Goal: Task Accomplishment & Management: Complete application form

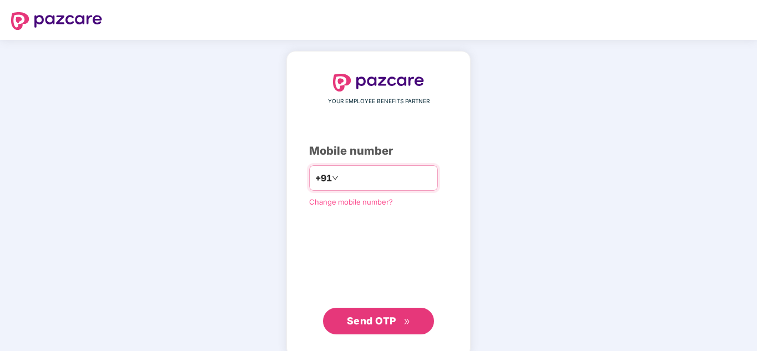
click at [352, 180] on input "number" at bounding box center [386, 178] width 91 height 18
type input "**********"
click at [385, 320] on span "Send OTP" at bounding box center [371, 321] width 49 height 12
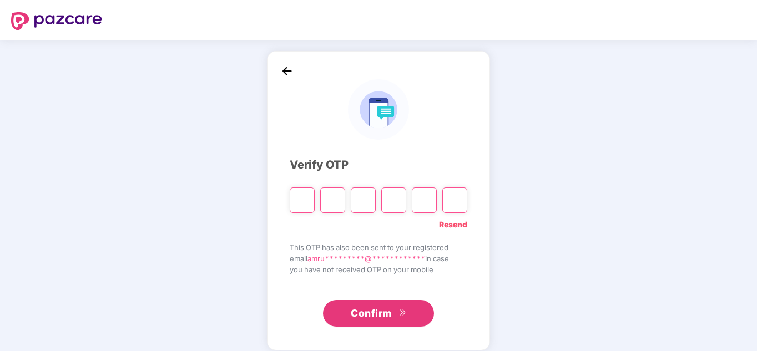
type input "*"
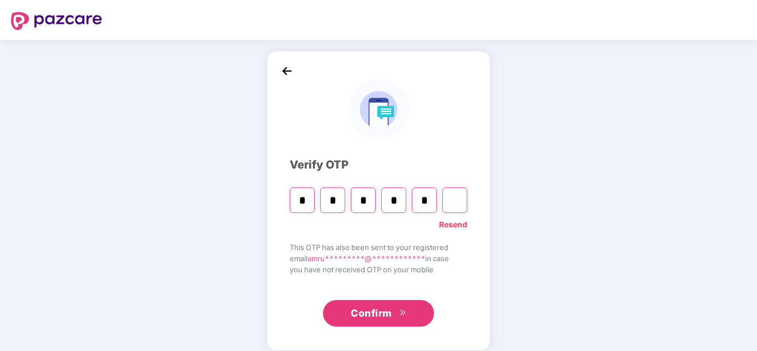
type input "*"
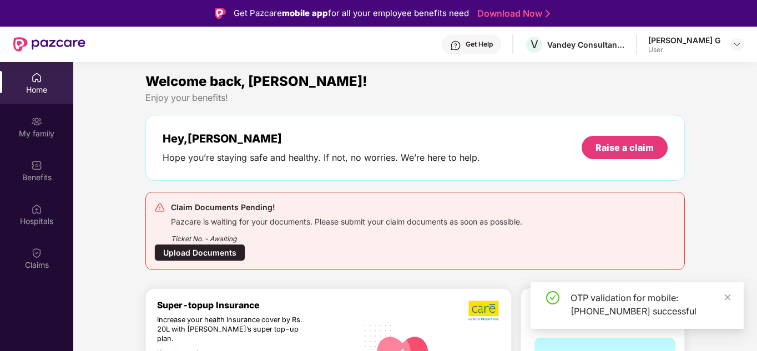
click at [177, 253] on div "Upload Documents" at bounding box center [199, 252] width 91 height 17
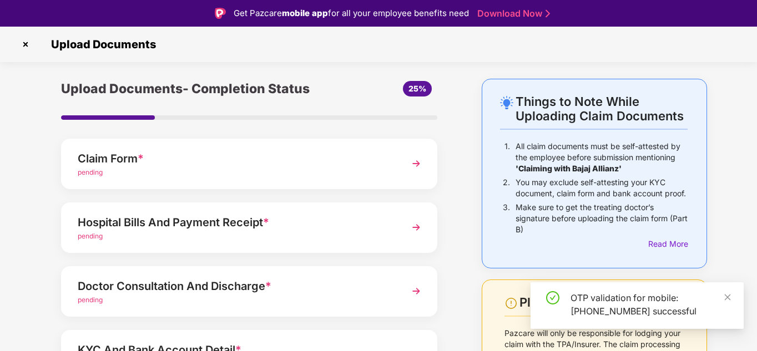
click at [195, 165] on div "Claim Form *" at bounding box center [235, 159] width 314 height 18
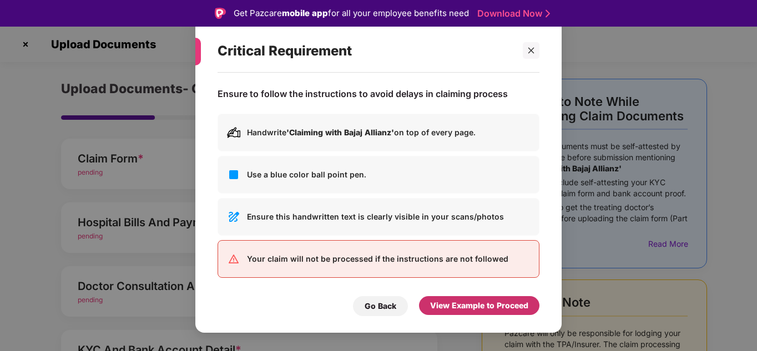
click at [517, 301] on div "View Example to Proceed" at bounding box center [479, 306] width 98 height 12
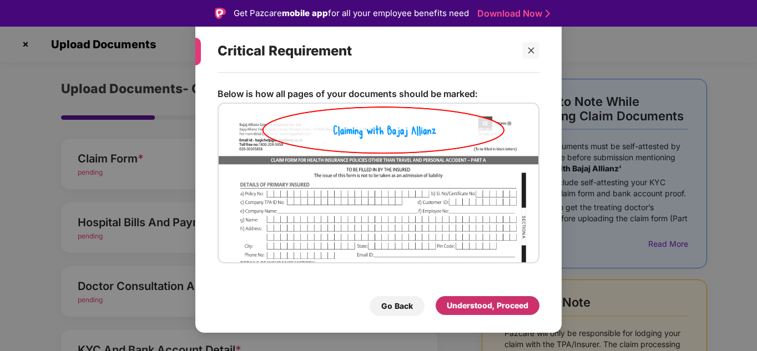
click at [504, 305] on div "Understood, Proceed" at bounding box center [488, 306] width 82 height 12
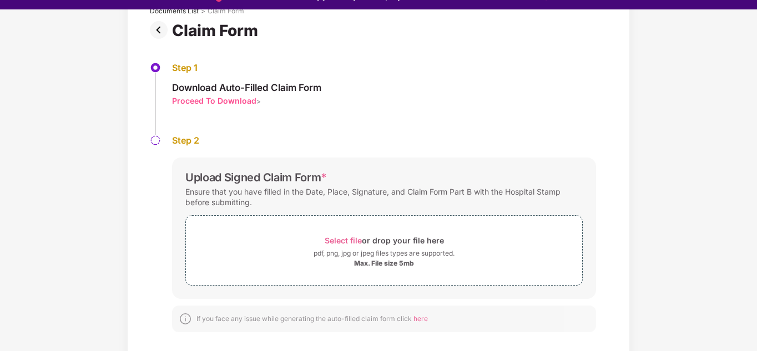
scroll to position [27, 0]
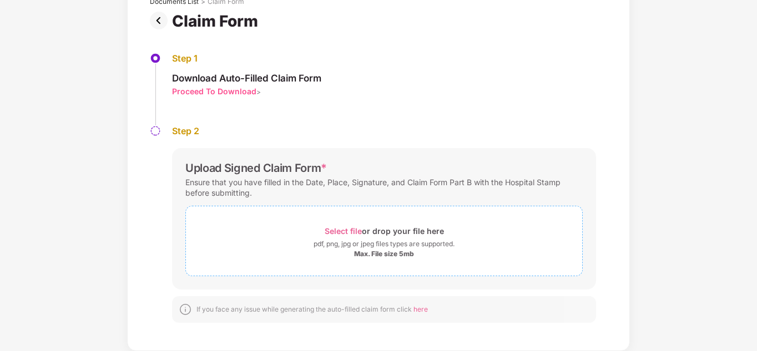
click at [352, 233] on span "Select file" at bounding box center [343, 230] width 37 height 9
click at [345, 232] on span "Select file" at bounding box center [343, 230] width 37 height 9
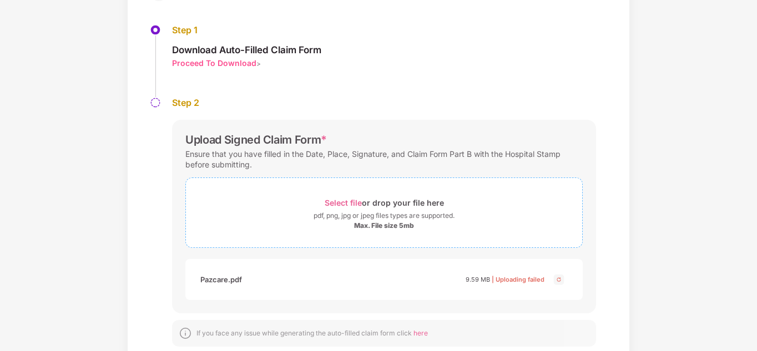
scroll to position [130, 0]
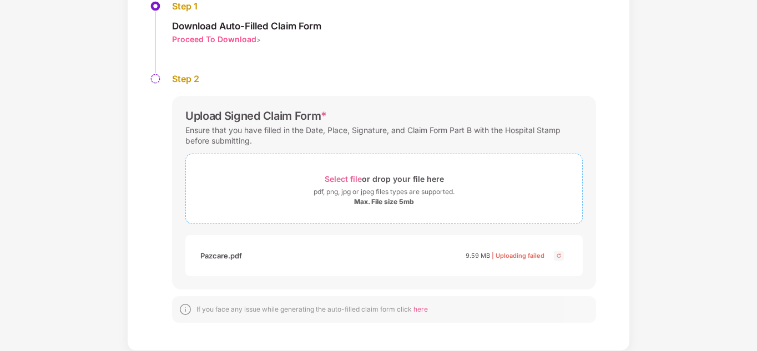
click at [355, 179] on span "Select file" at bounding box center [343, 178] width 37 height 9
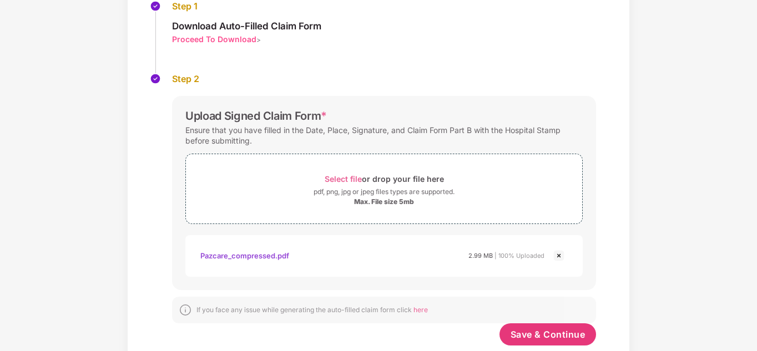
scroll to position [158, 0]
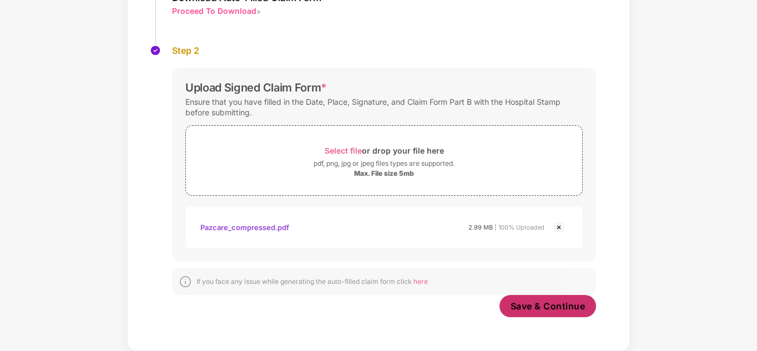
click at [543, 308] on span "Save & Continue" at bounding box center [548, 306] width 75 height 12
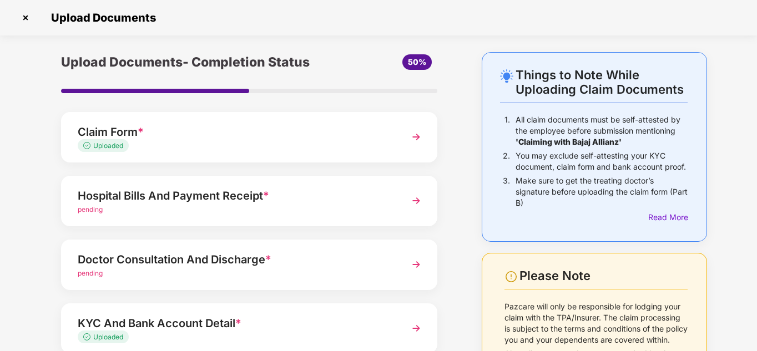
click at [255, 209] on div "pending" at bounding box center [235, 210] width 314 height 11
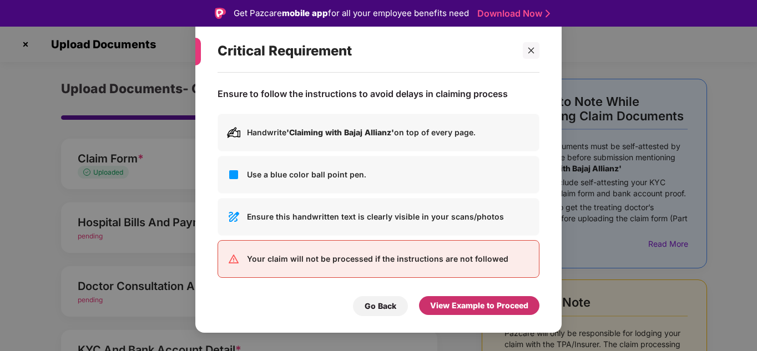
click at [456, 310] on div "View Example to Proceed" at bounding box center [479, 306] width 98 height 12
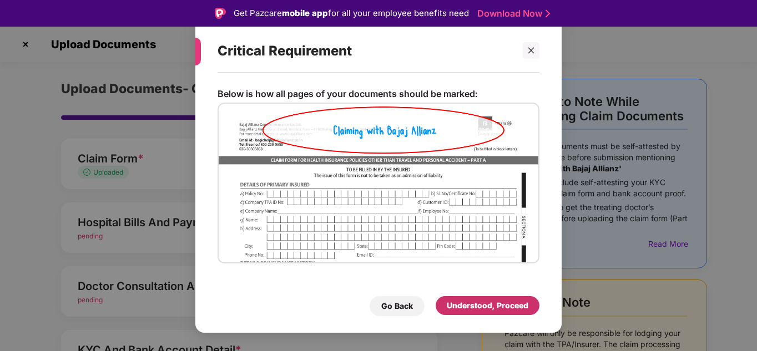
click at [456, 309] on div "Understood, Proceed" at bounding box center [488, 306] width 82 height 12
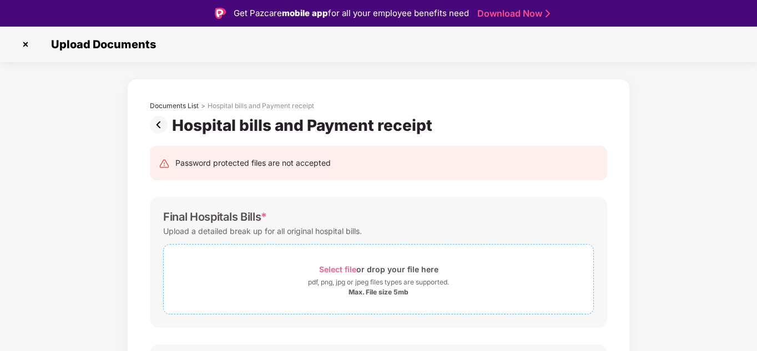
click at [336, 273] on span "Select file" at bounding box center [337, 269] width 37 height 9
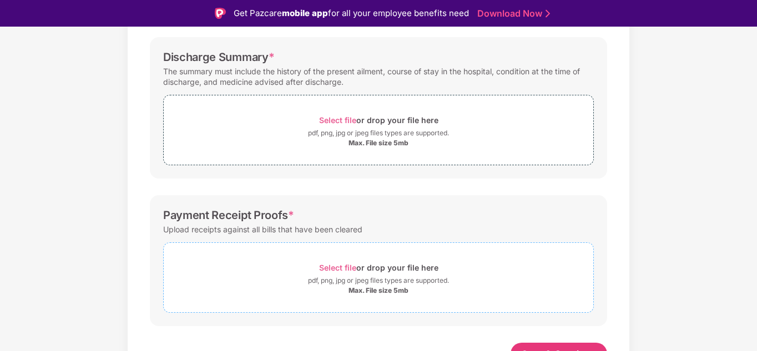
scroll to position [534, 0]
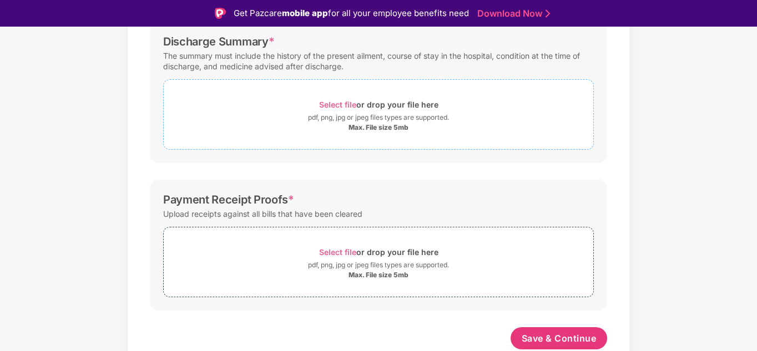
click at [344, 105] on span "Select file" at bounding box center [337, 104] width 37 height 9
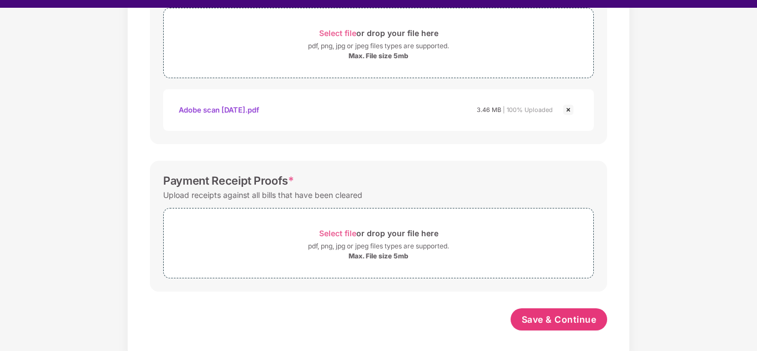
scroll to position [27, 0]
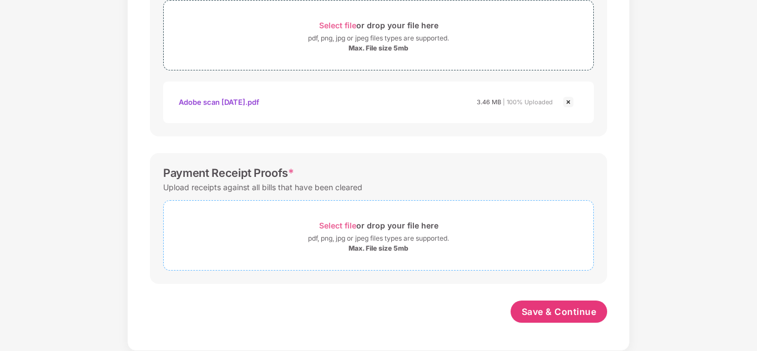
click at [337, 224] on span "Select file" at bounding box center [337, 225] width 37 height 9
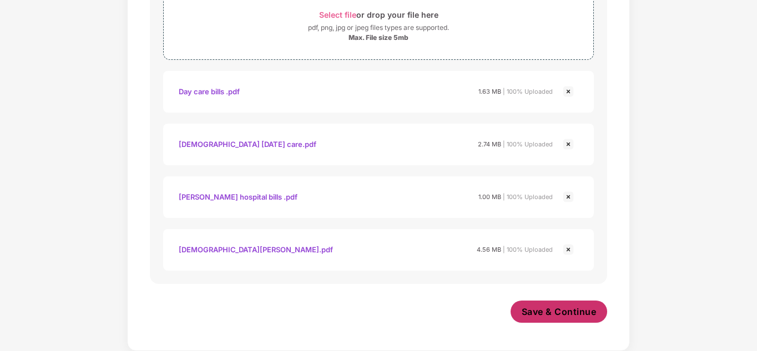
scroll to position [797, 0]
click at [574, 314] on span "Save & Continue" at bounding box center [559, 312] width 75 height 12
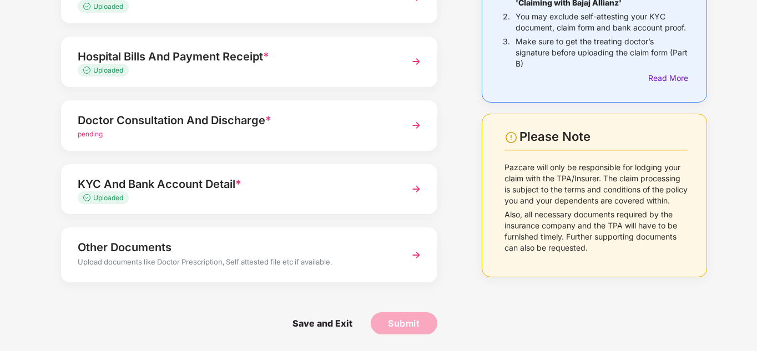
scroll to position [84, 0]
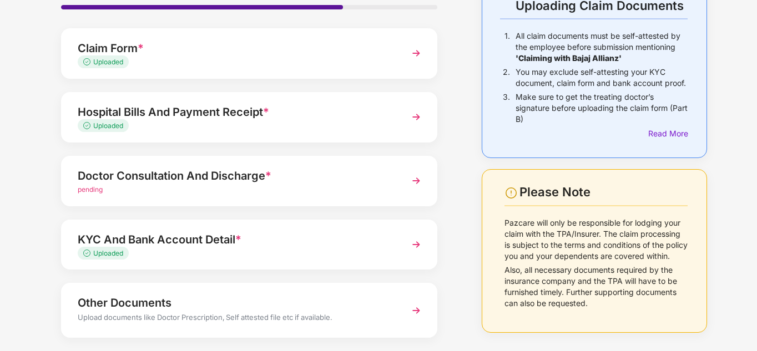
click at [191, 190] on div "pending" at bounding box center [235, 190] width 314 height 11
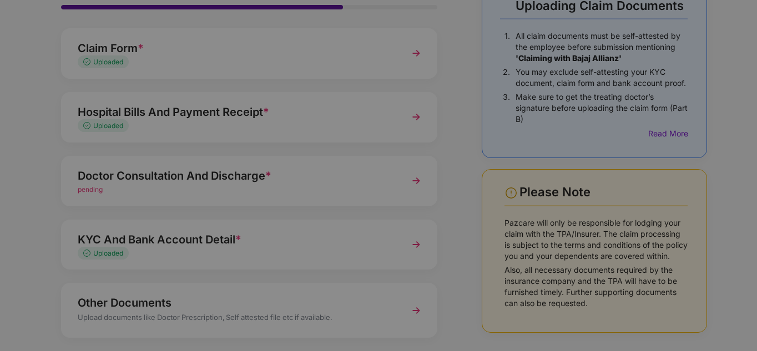
scroll to position [0, 0]
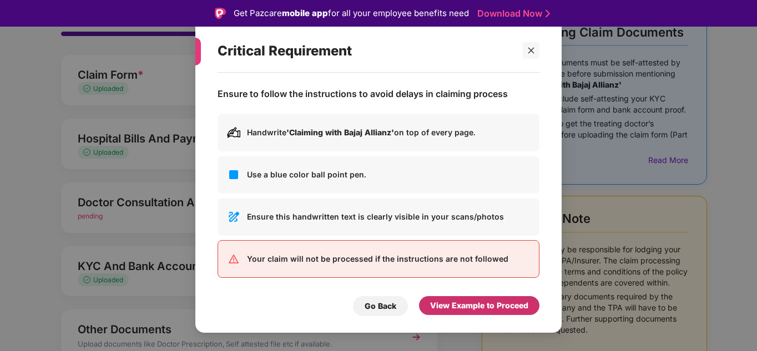
click at [454, 301] on div "View Example to Proceed" at bounding box center [479, 306] width 98 height 12
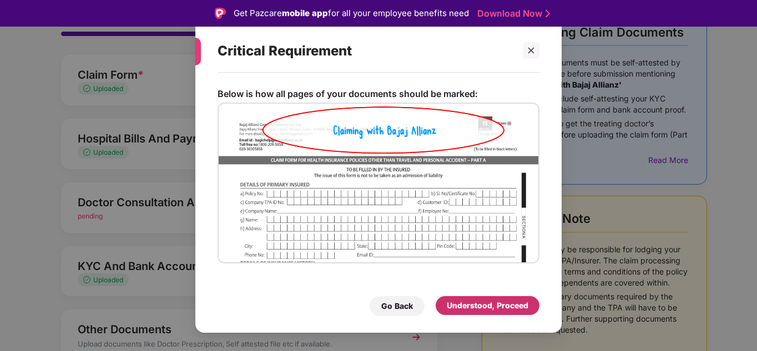
click at [454, 301] on div "Understood, Proceed" at bounding box center [488, 306] width 82 height 12
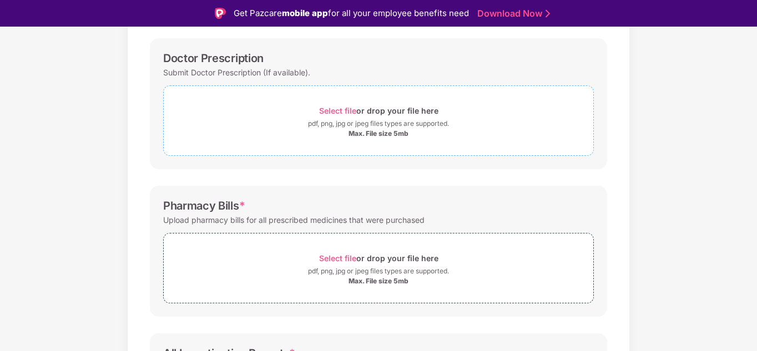
scroll to position [139, 0]
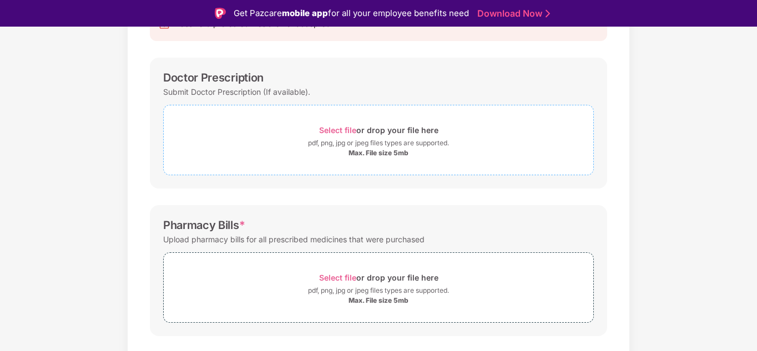
click at [332, 128] on span "Select file" at bounding box center [337, 129] width 37 height 9
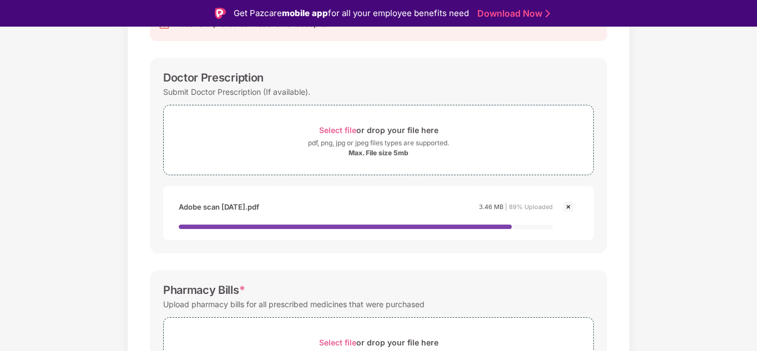
scroll to position [306, 0]
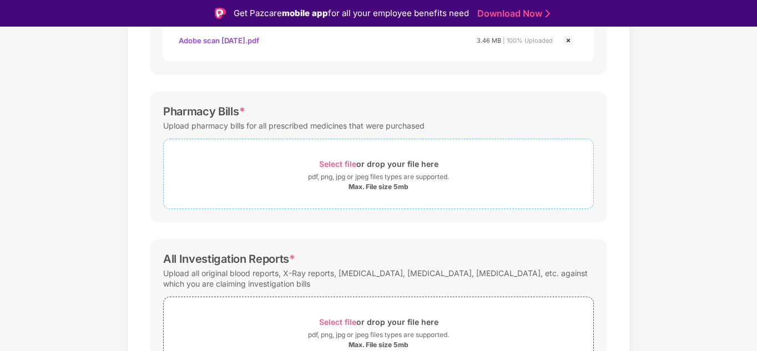
click at [346, 169] on span "Select file" at bounding box center [337, 163] width 37 height 9
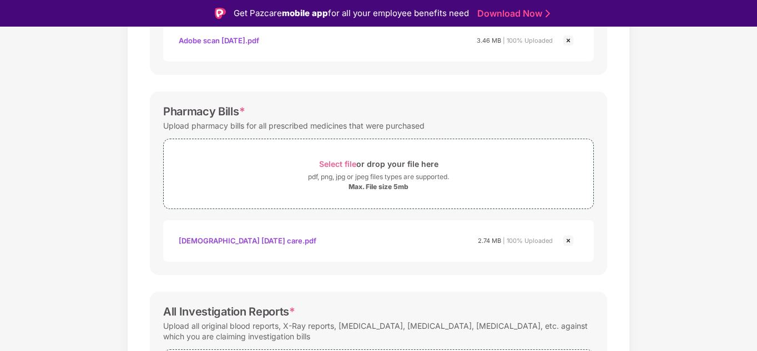
click at [569, 241] on img at bounding box center [568, 240] width 13 height 13
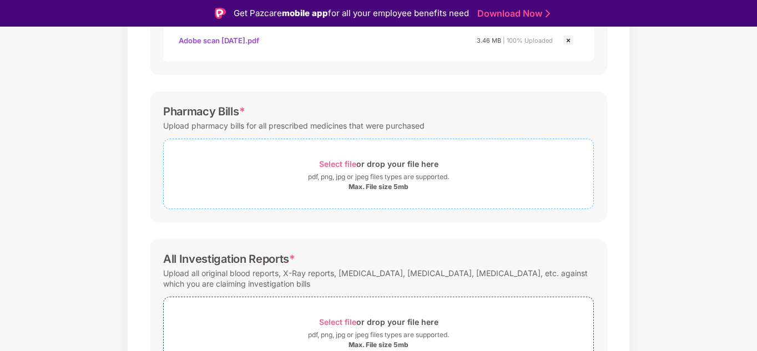
click at [327, 159] on div "Select file or drop your file here" at bounding box center [378, 164] width 119 height 15
click at [351, 169] on div "Select file or drop your file here" at bounding box center [378, 164] width 119 height 15
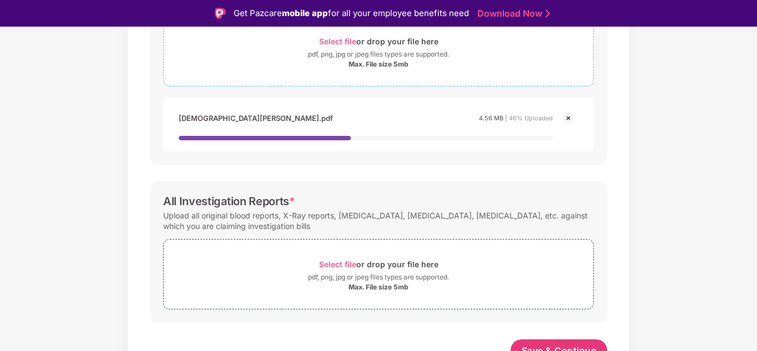
scroll to position [441, 0]
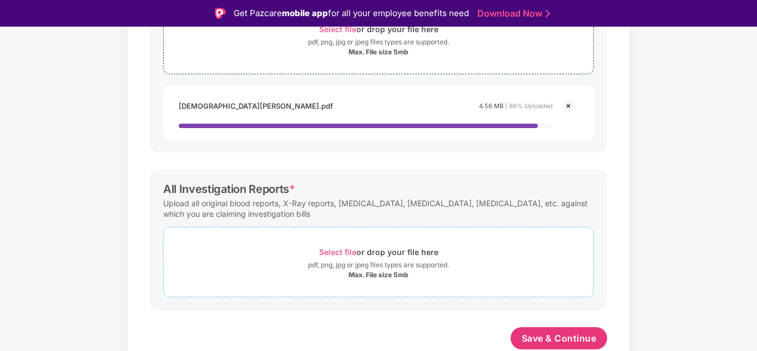
click at [346, 254] on span "Select file" at bounding box center [337, 252] width 37 height 9
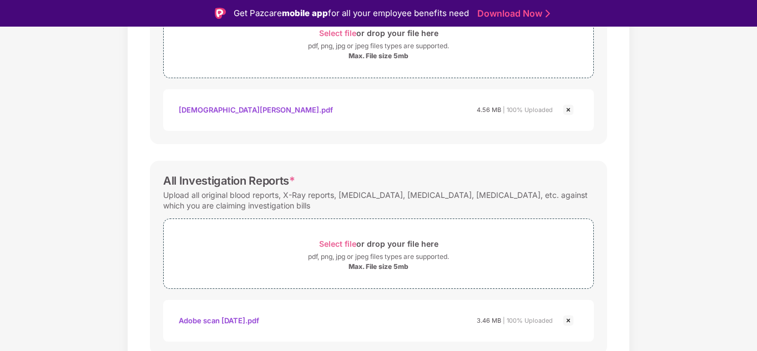
scroll to position [481, 0]
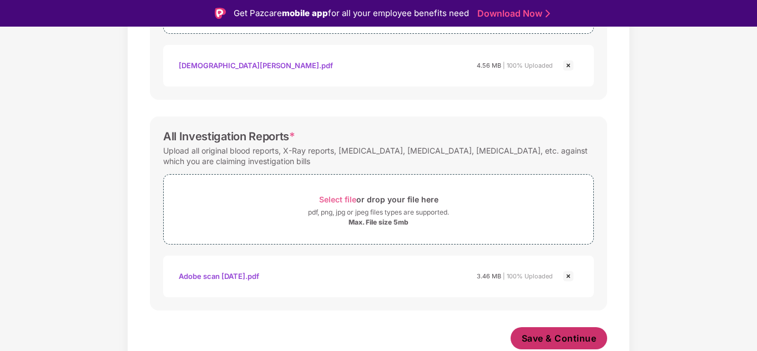
click at [547, 341] on span "Save & Continue" at bounding box center [559, 338] width 75 height 12
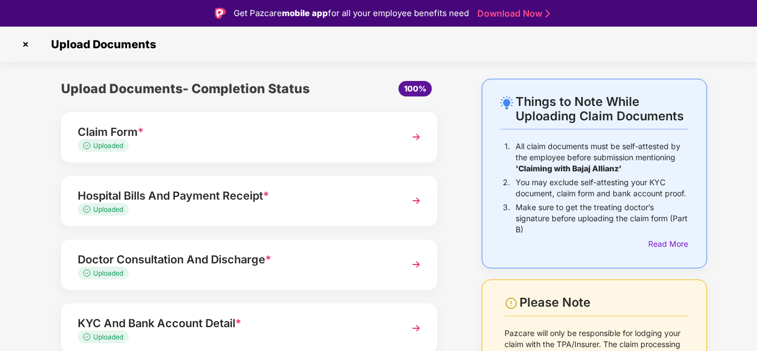
click at [317, 215] on div "Hospital Bills And Payment Receipt * Uploaded" at bounding box center [249, 201] width 376 height 51
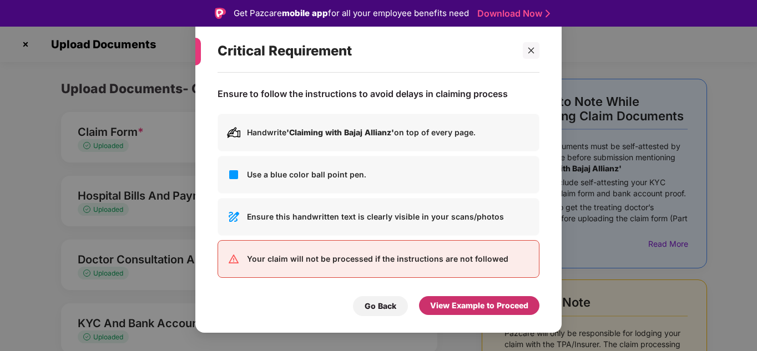
click at [499, 303] on div "View Example to Proceed" at bounding box center [479, 306] width 98 height 12
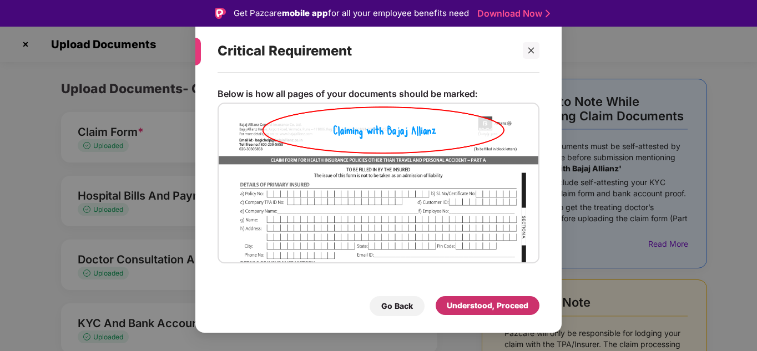
click at [499, 303] on div "Understood, Proceed" at bounding box center [488, 306] width 82 height 12
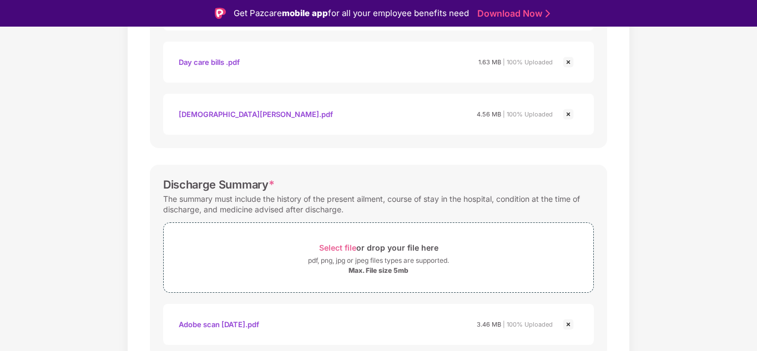
scroll to position [610, 0]
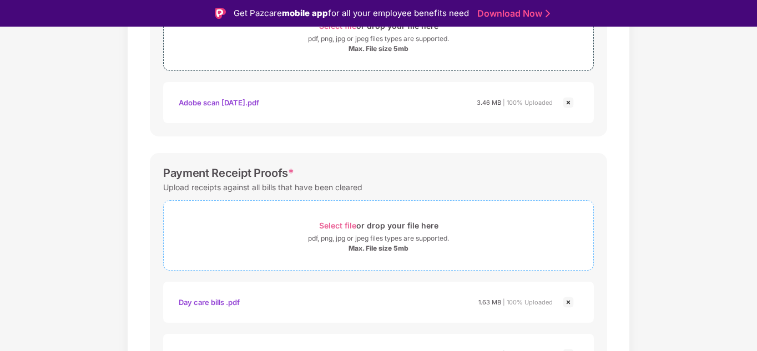
click at [349, 225] on span "Select file" at bounding box center [337, 225] width 37 height 9
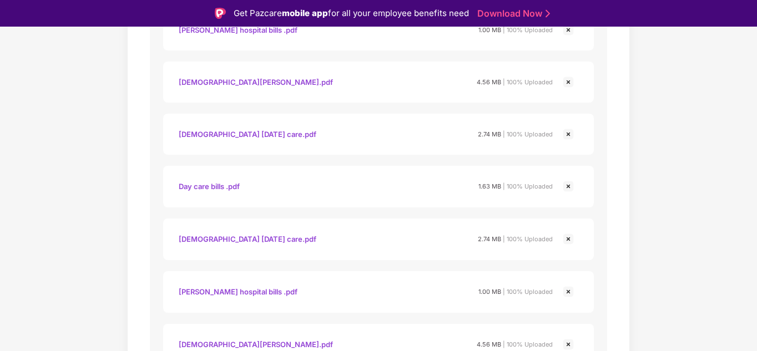
scroll to position [1003, 0]
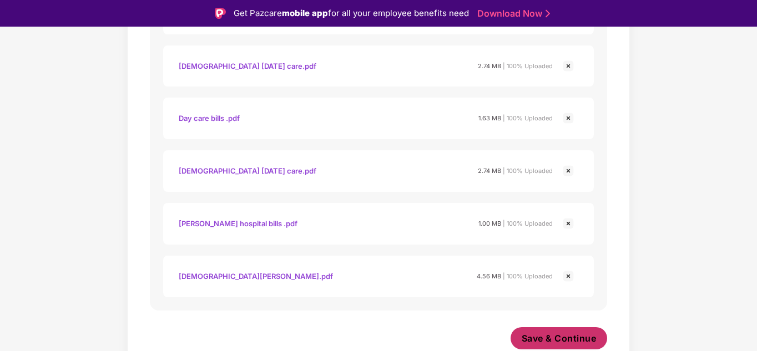
click at [553, 330] on button "Save & Continue" at bounding box center [559, 338] width 97 height 22
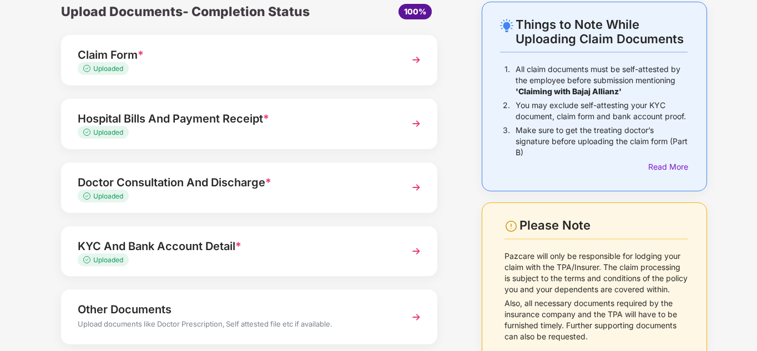
scroll to position [113, 0]
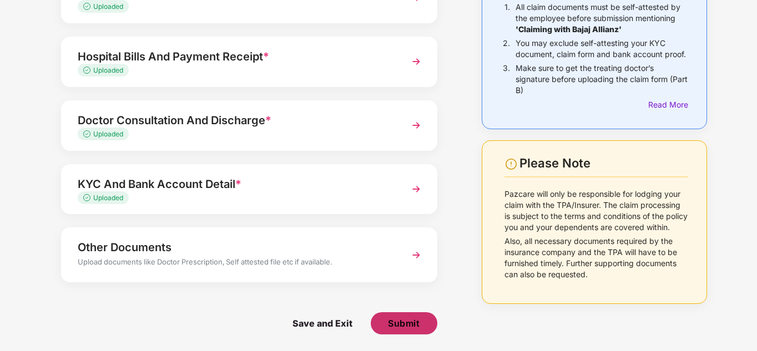
click at [410, 321] on span "Submit" at bounding box center [404, 323] width 32 height 12
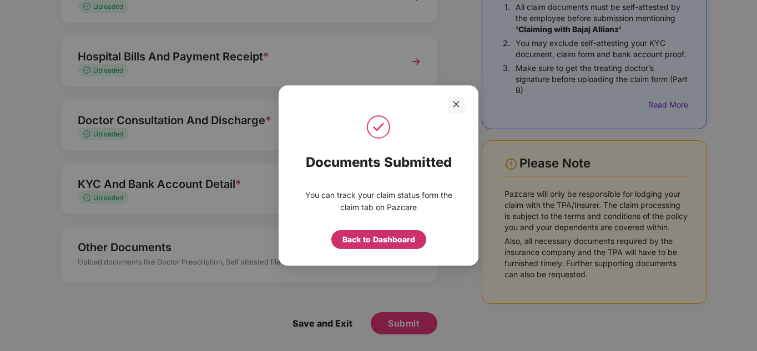
click at [367, 239] on div "Back to Dashboard" at bounding box center [378, 240] width 73 height 12
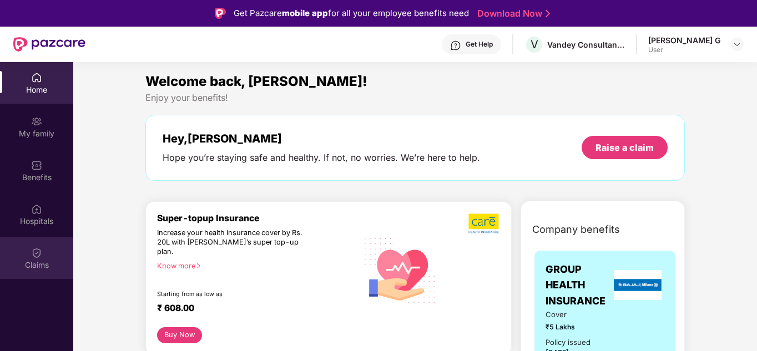
click at [28, 266] on div "Claims" at bounding box center [36, 265] width 73 height 11
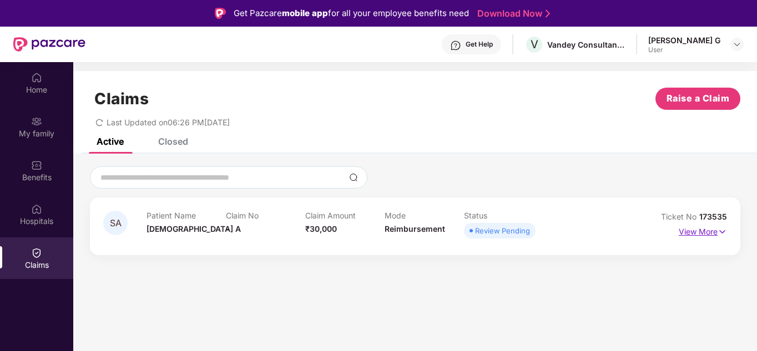
click at [712, 231] on p "View More" at bounding box center [703, 230] width 48 height 15
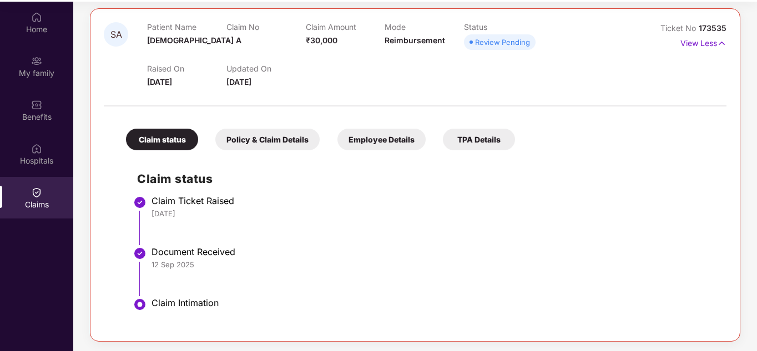
scroll to position [62, 0]
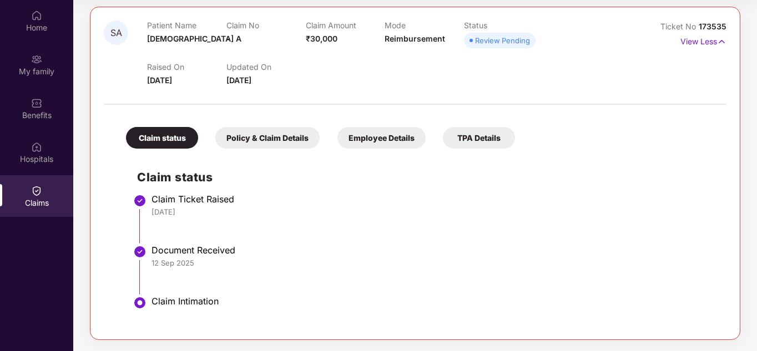
click at [305, 141] on div "Policy & Claim Details" at bounding box center [267, 138] width 104 height 22
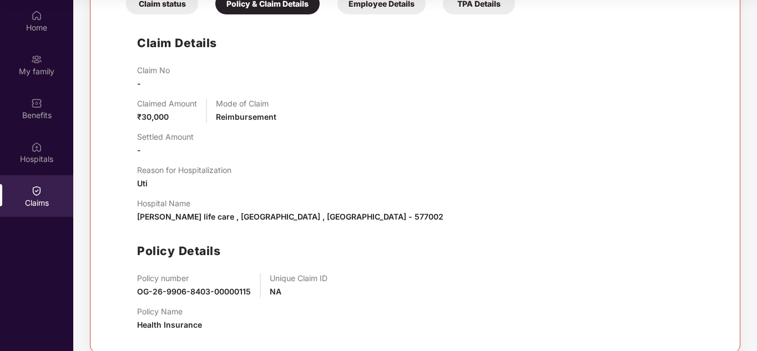
scroll to position [277, 0]
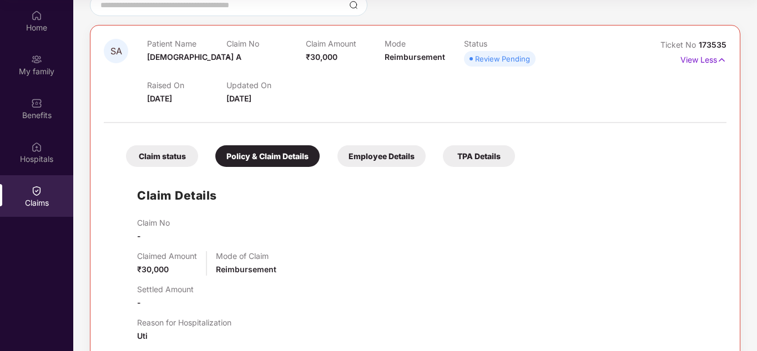
click at [402, 158] on div "Employee Details" at bounding box center [381, 156] width 88 height 22
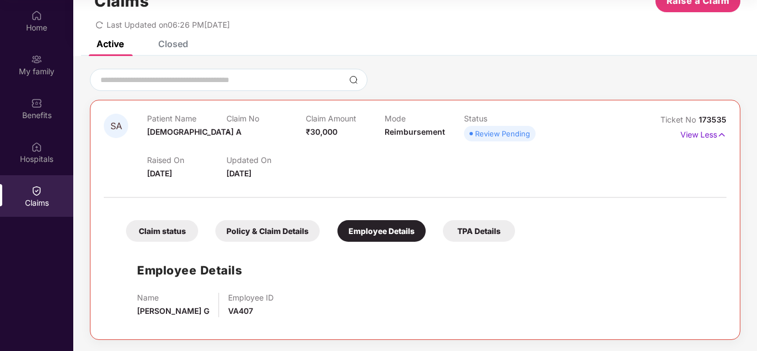
scroll to position [36, 0]
click at [482, 233] on div "TPA Details" at bounding box center [479, 231] width 72 height 22
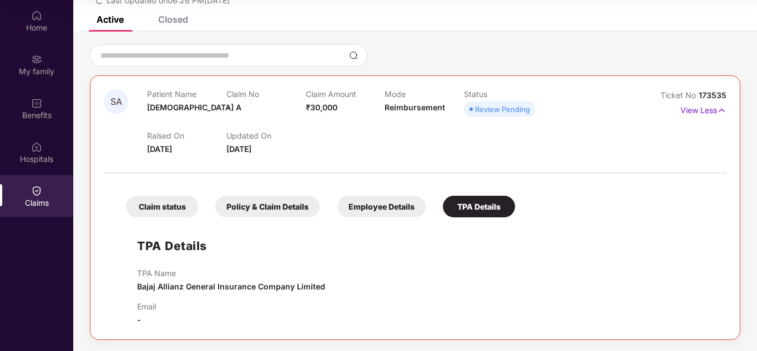
click at [185, 195] on div "Claim status Policy & Claim Details Employee Details TPA Details" at bounding box center [315, 201] width 400 height 33
click at [170, 211] on div "Claim status" at bounding box center [162, 207] width 72 height 22
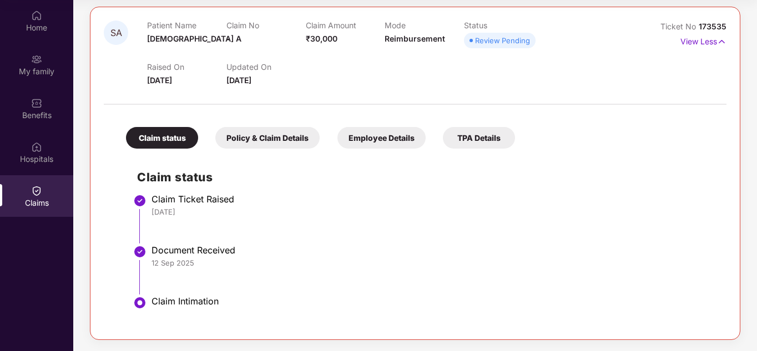
scroll to position [0, 0]
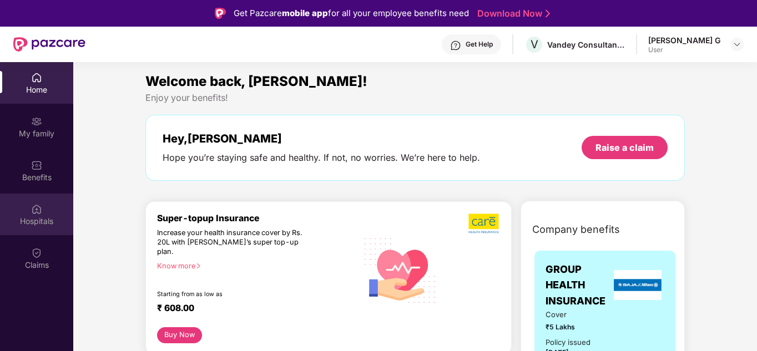
click at [52, 213] on div "Hospitals" at bounding box center [36, 215] width 73 height 42
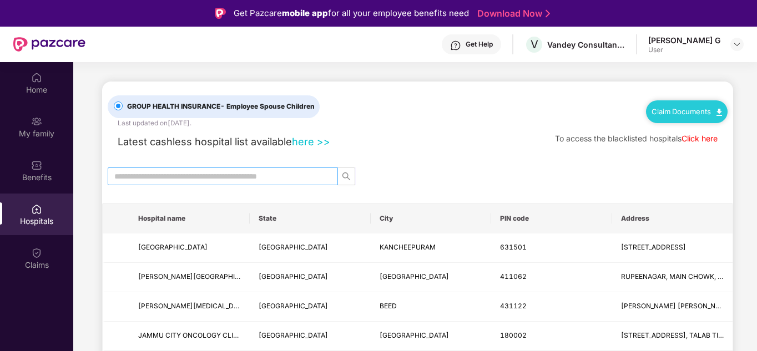
click at [267, 181] on input "text" at bounding box center [218, 176] width 208 height 12
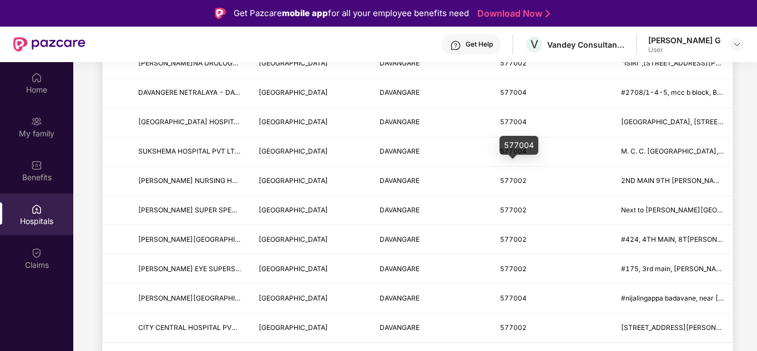
scroll to position [55, 0]
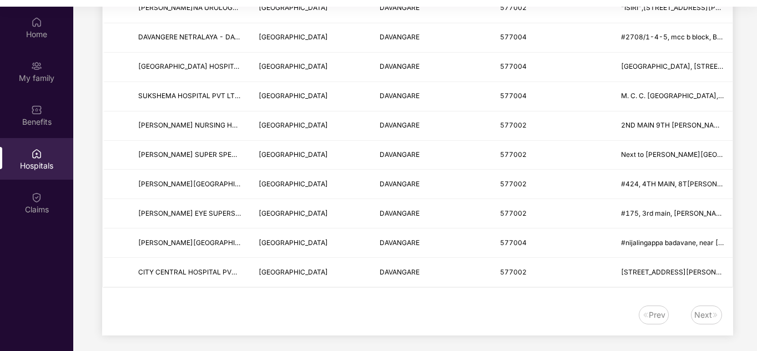
type input "*********"
click at [712, 318] on img at bounding box center [715, 315] width 7 height 7
